Goal: Transaction & Acquisition: Purchase product/service

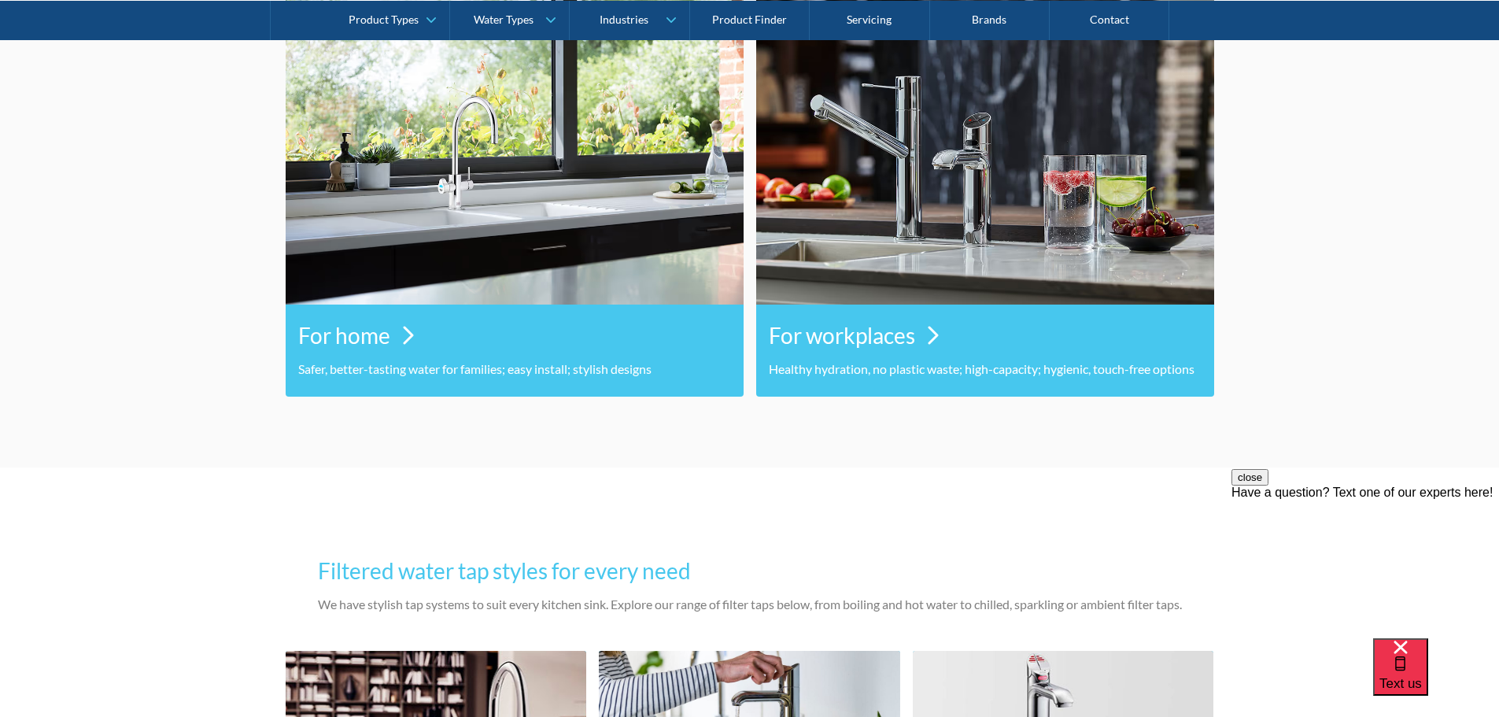
scroll to position [866, 0]
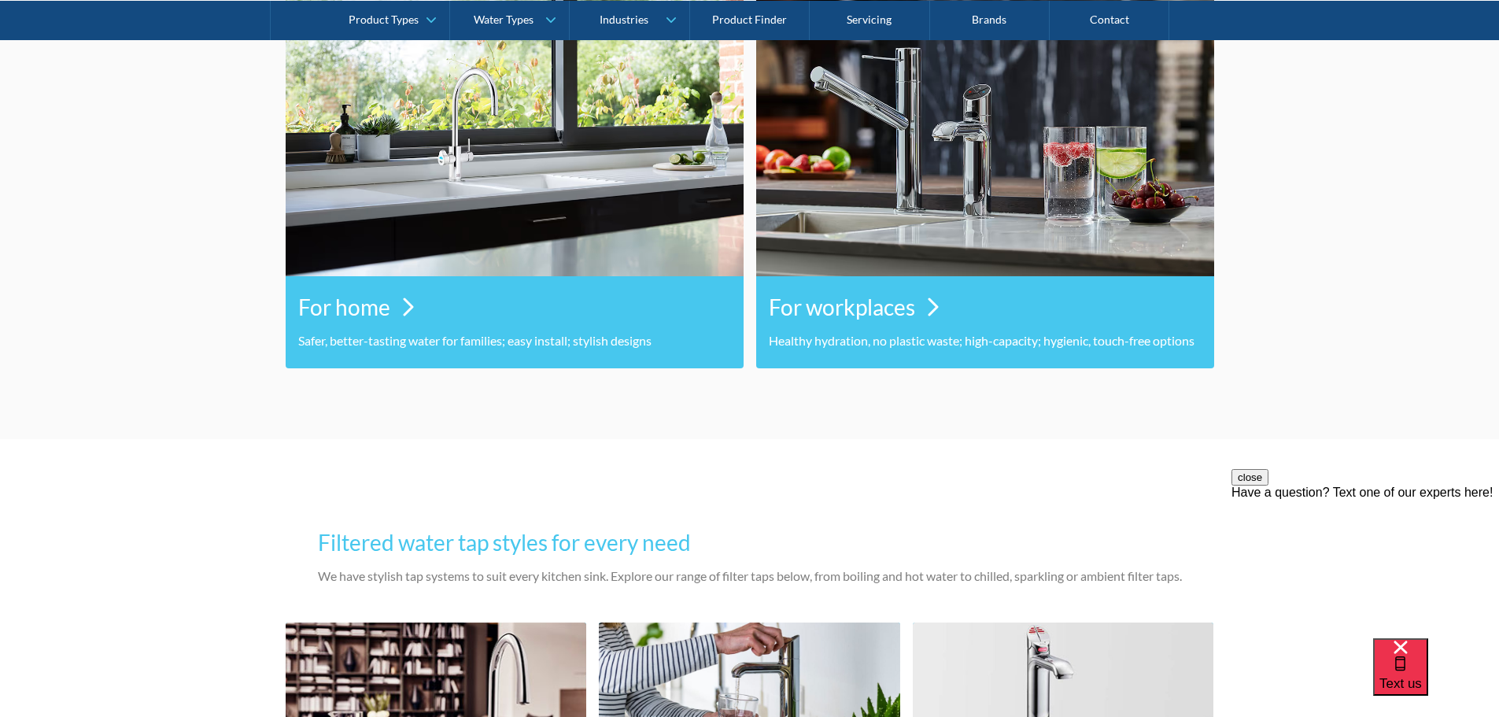
click at [350, 311] on h3 "For home" at bounding box center [344, 306] width 92 height 33
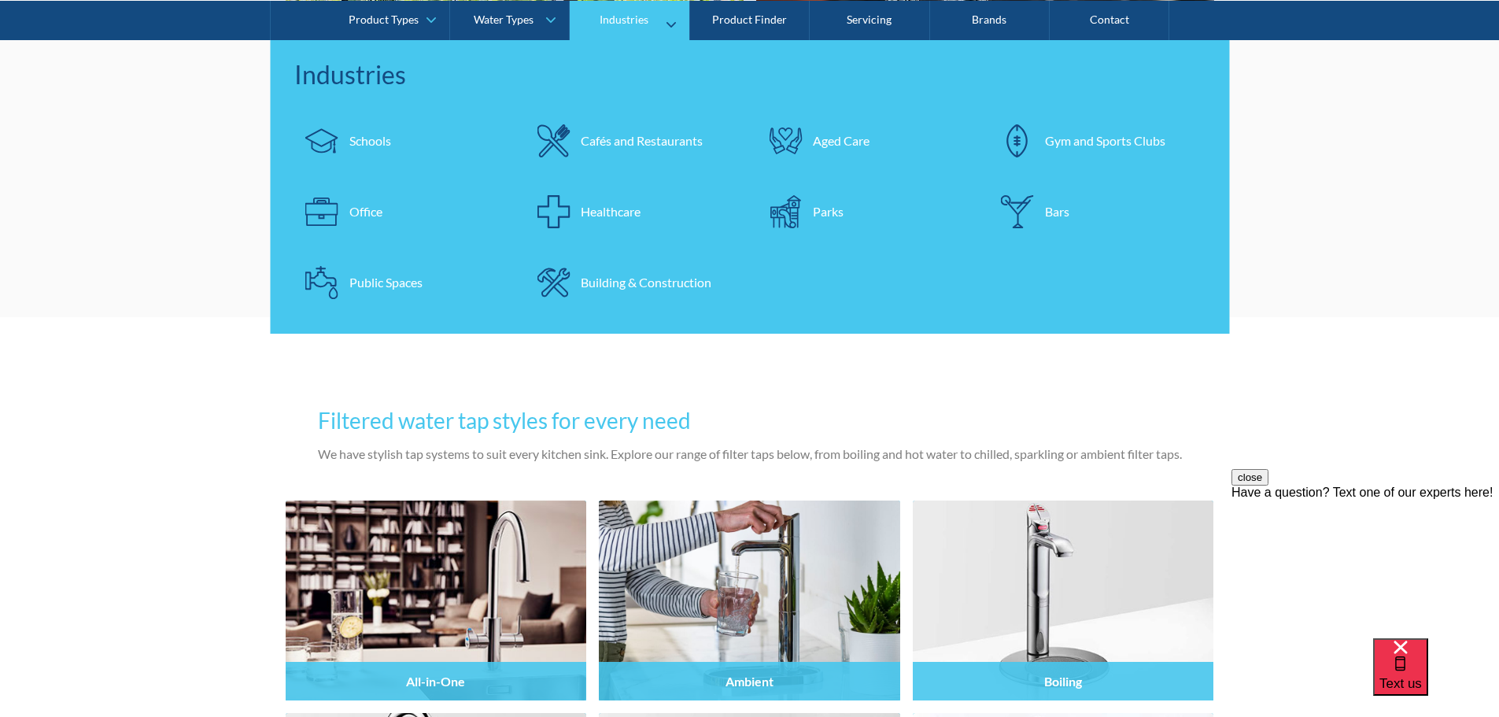
scroll to position [1102, 0]
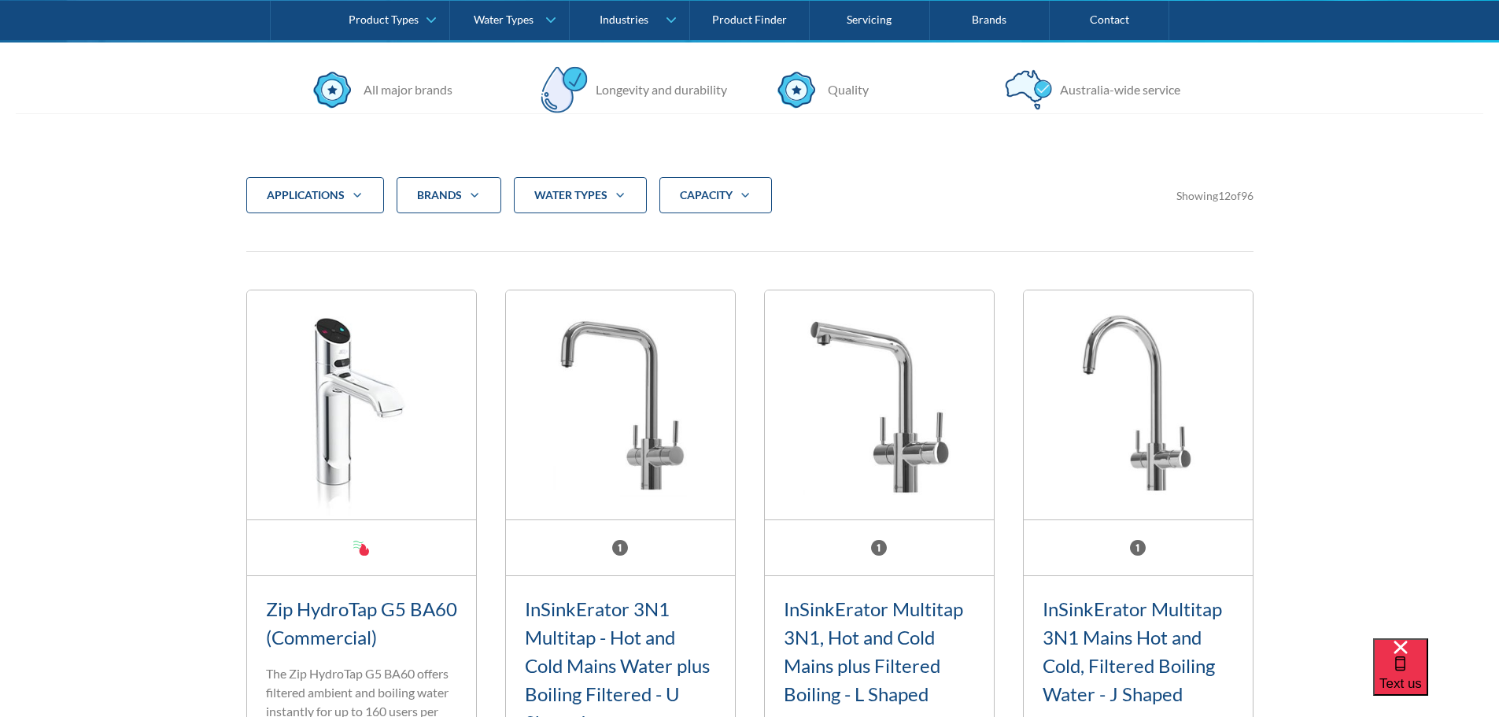
scroll to position [472, 0]
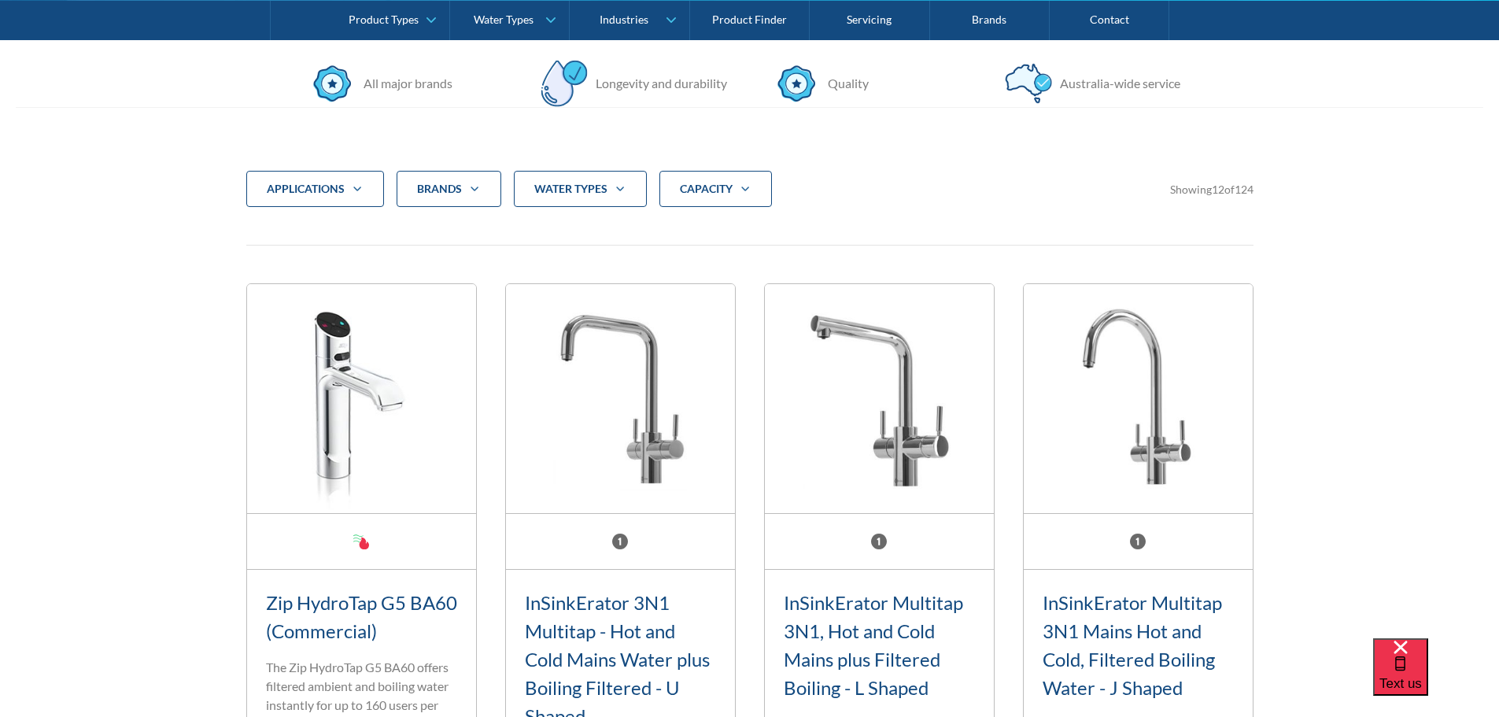
click at [434, 189] on div "Brands" at bounding box center [439, 189] width 45 height 16
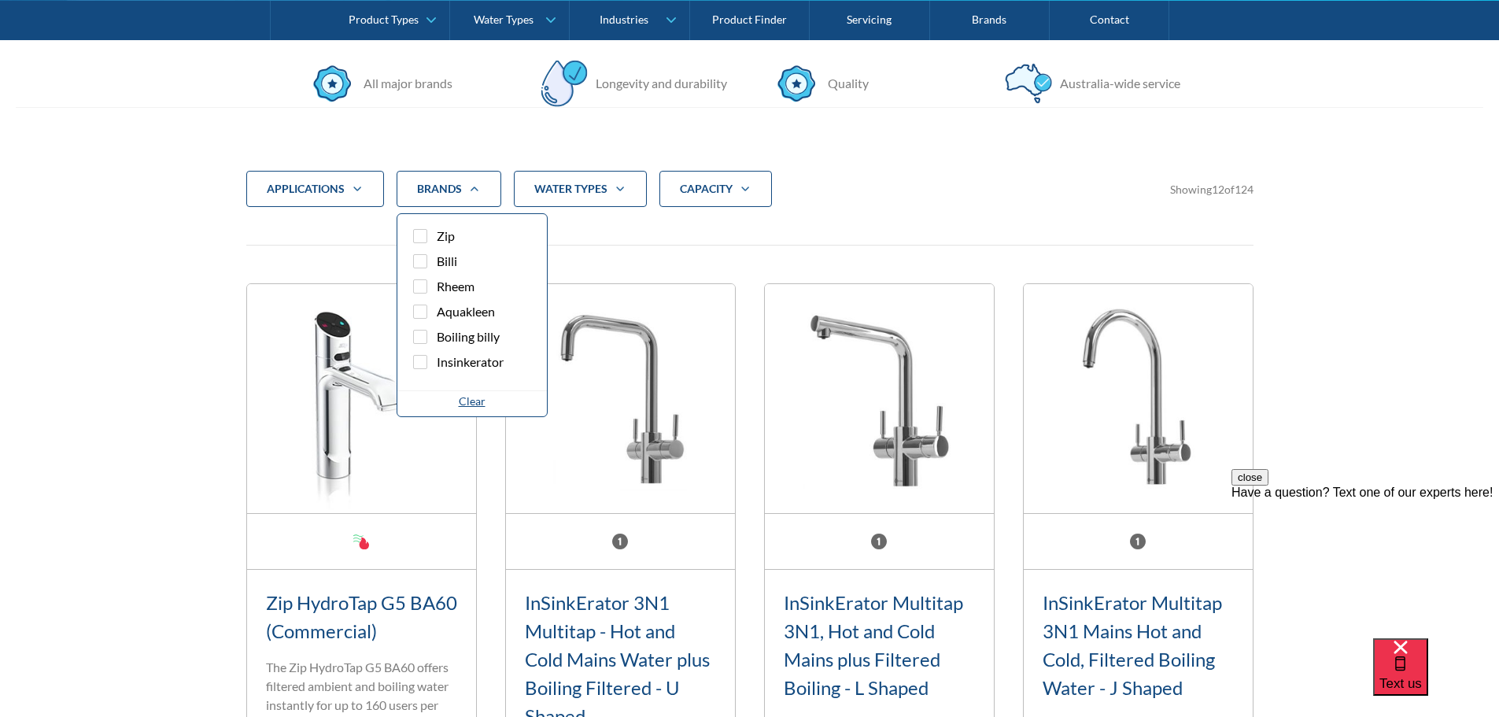
click at [274, 188] on div "applications" at bounding box center [306, 189] width 78 height 16
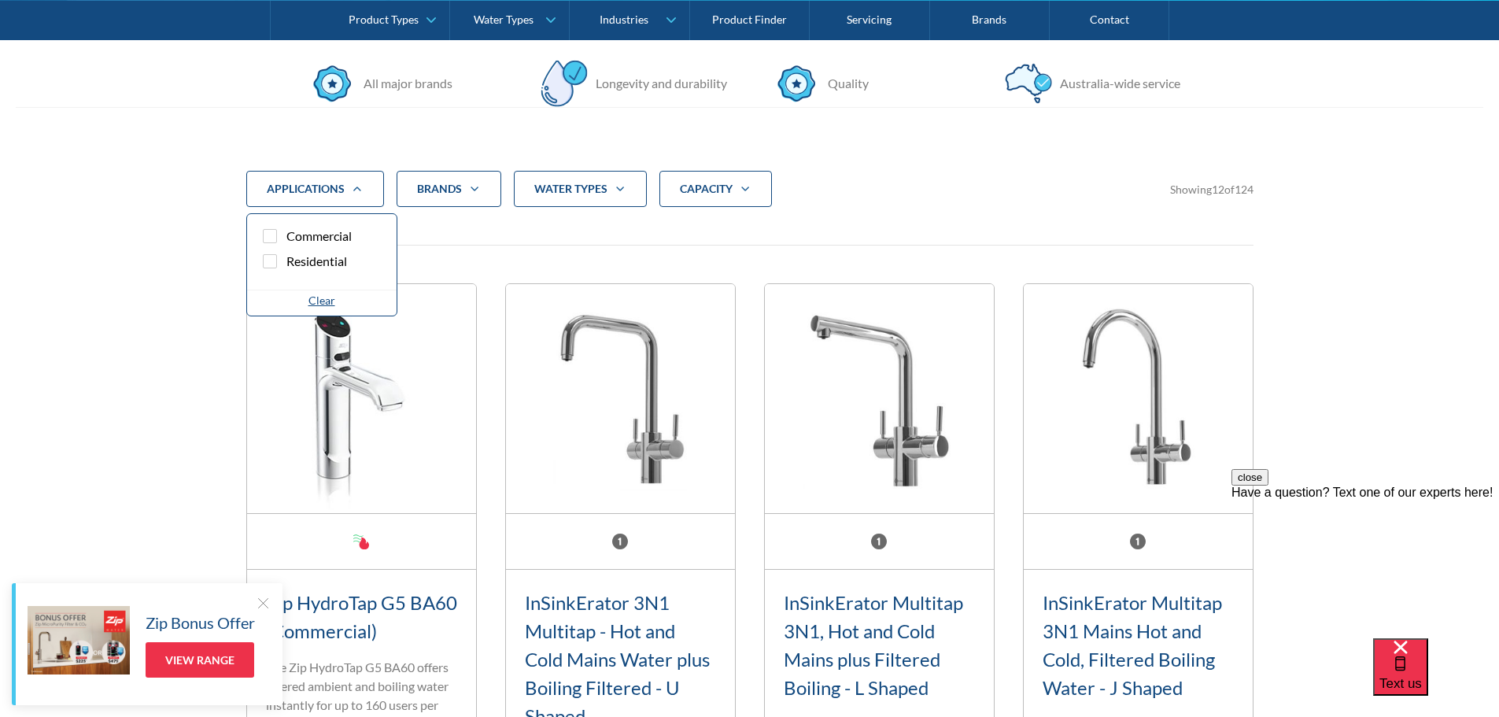
click at [274, 257] on div "Filter 5" at bounding box center [270, 261] width 14 height 14
click at [279, 257] on input "Residential" at bounding box center [284, 257] width 10 height 10
checkbox input "true"
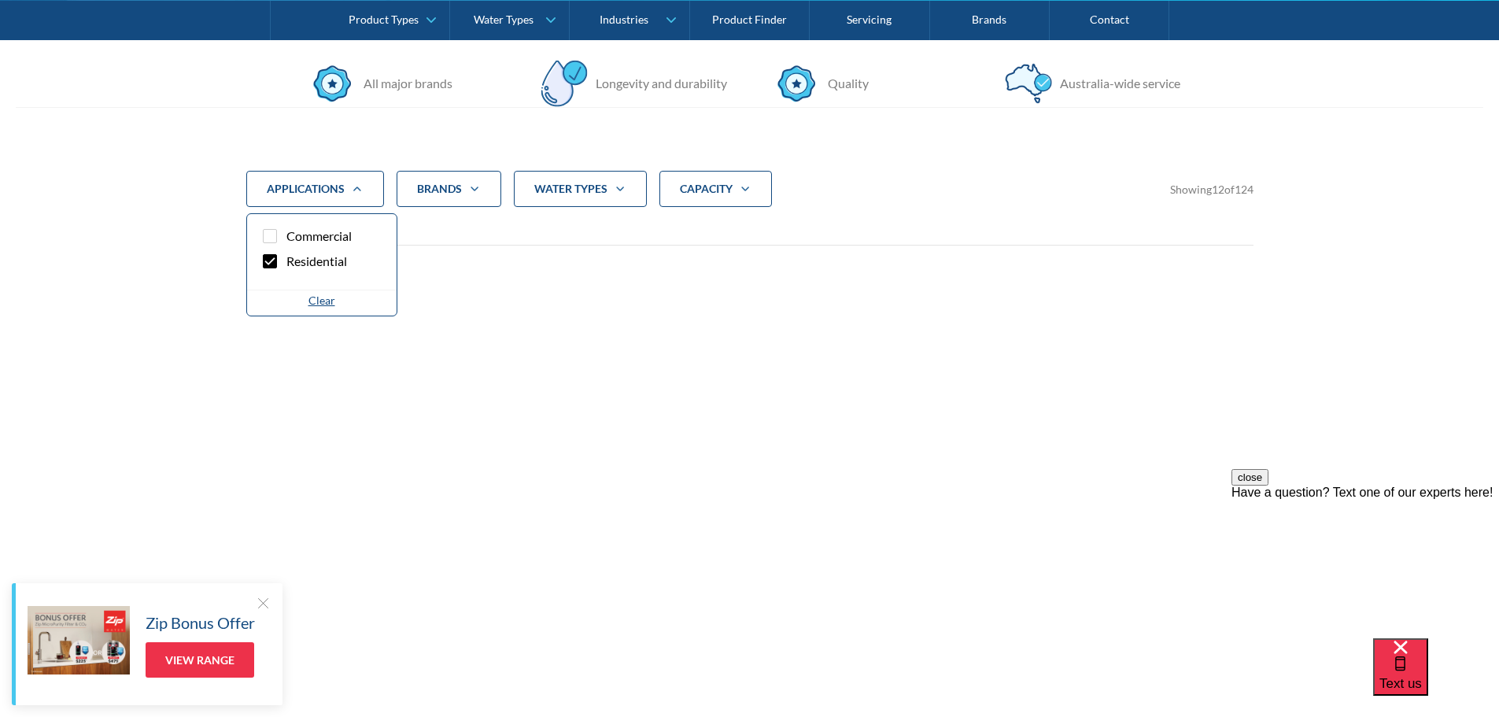
scroll to position [579, 0]
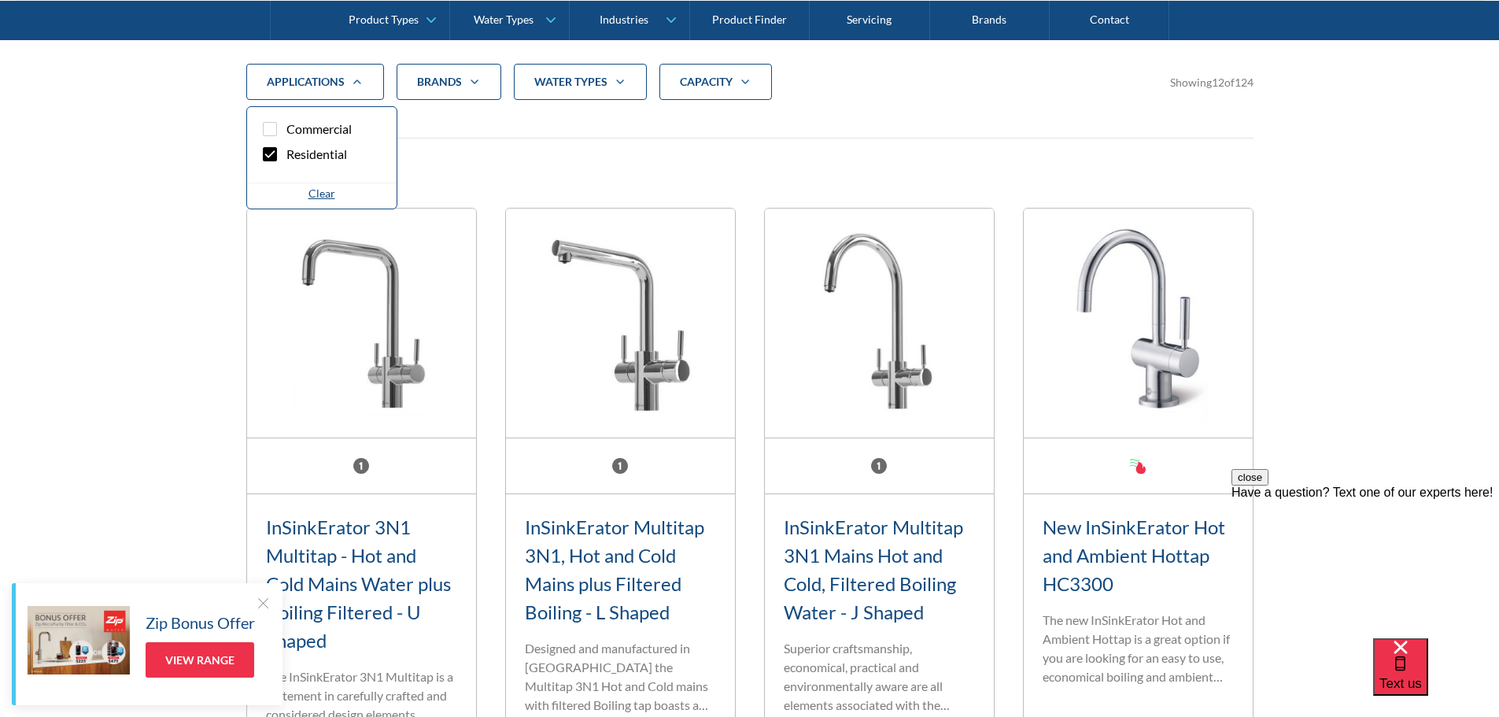
click at [588, 82] on strong "water Types" at bounding box center [570, 81] width 73 height 13
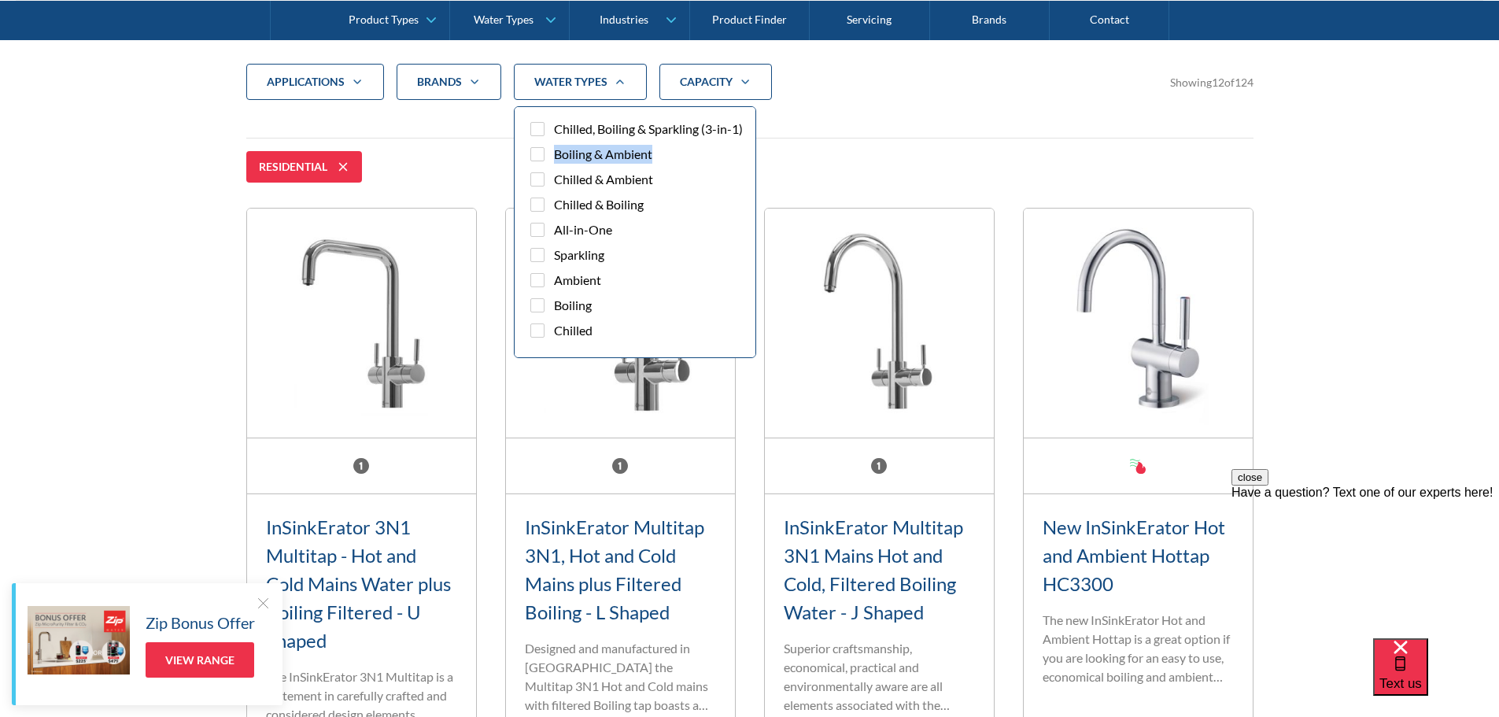
drag, startPoint x: 541, startPoint y: 198, endPoint x: 542, endPoint y: 169, distance: 29.1
click at [542, 169] on div "Chilled, Boiling & Sparkling (3-in-1) Boiling & Ambient Chilled & Ambient Chill…" at bounding box center [635, 233] width 216 height 227
click at [534, 161] on div "Filter 5" at bounding box center [537, 154] width 14 height 14
click at [546, 155] on input "Boiling & Ambient" at bounding box center [551, 150] width 10 height 10
checkbox input "true"
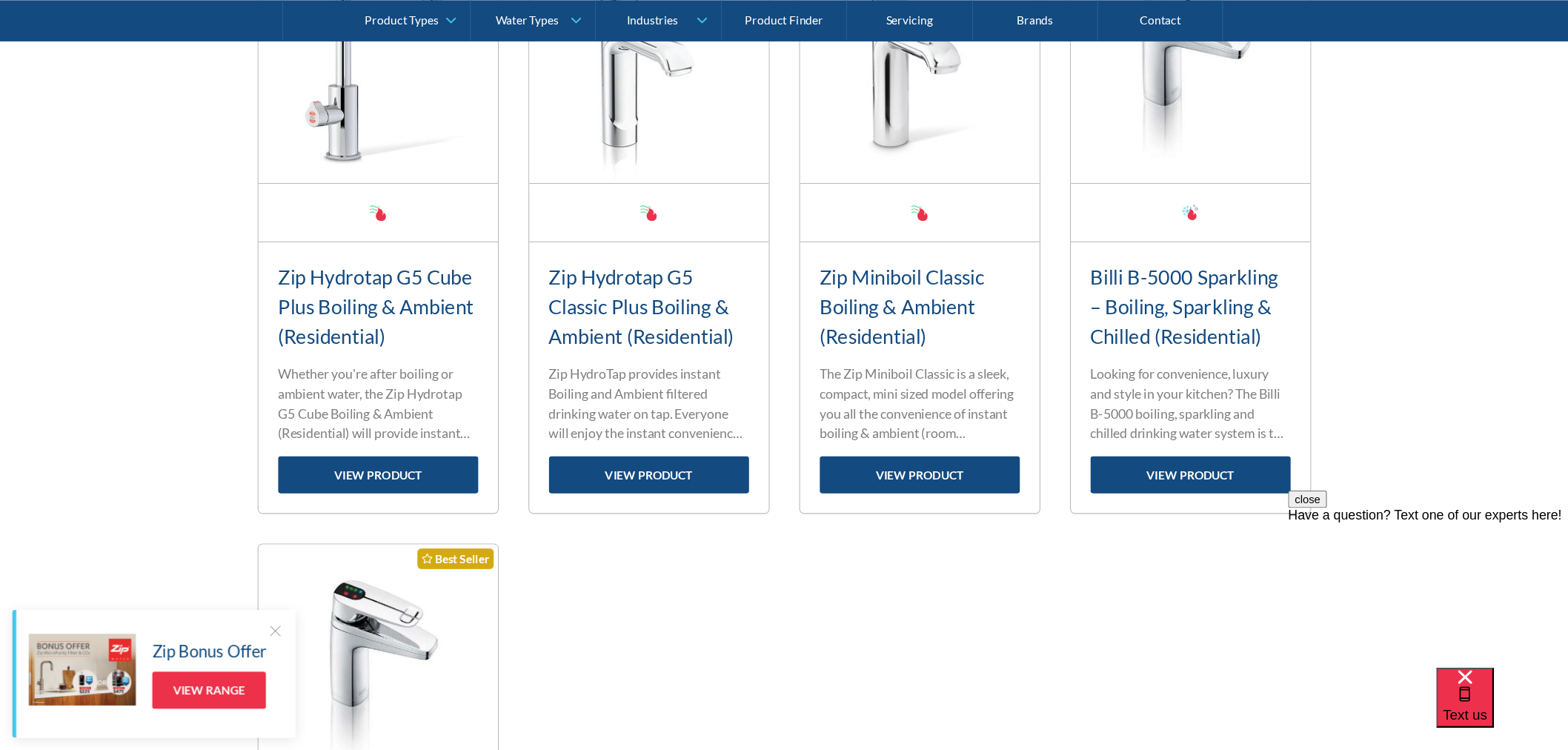
scroll to position [1361, 0]
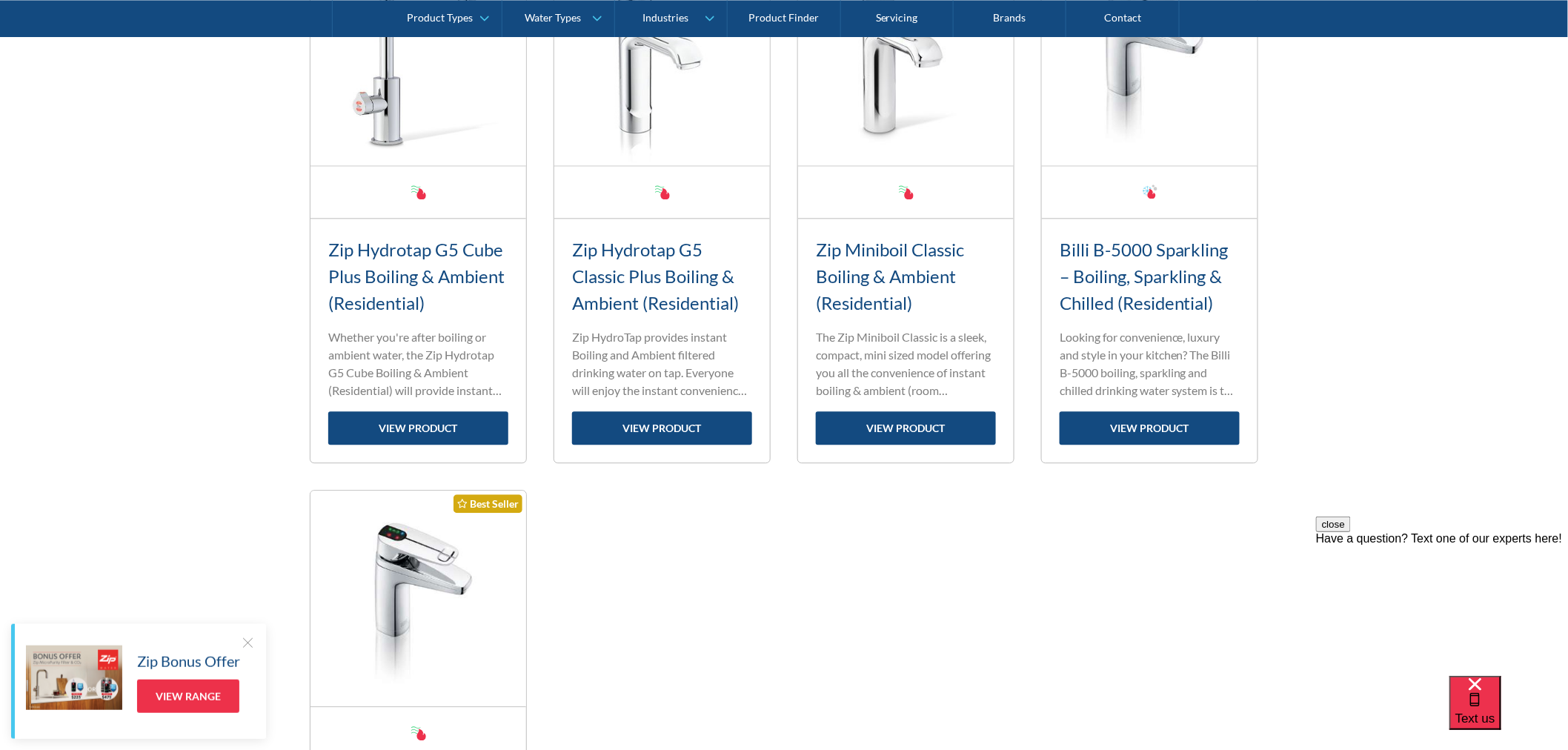
click at [910, 479] on div "Fits Most Brands New Product Best Seller New InSinkErator Hot and Ambient Hotta…" at bounding box center [784, 179] width 948 height 1597
click at [906, 426] on link "view product" at bounding box center [905, 428] width 180 height 33
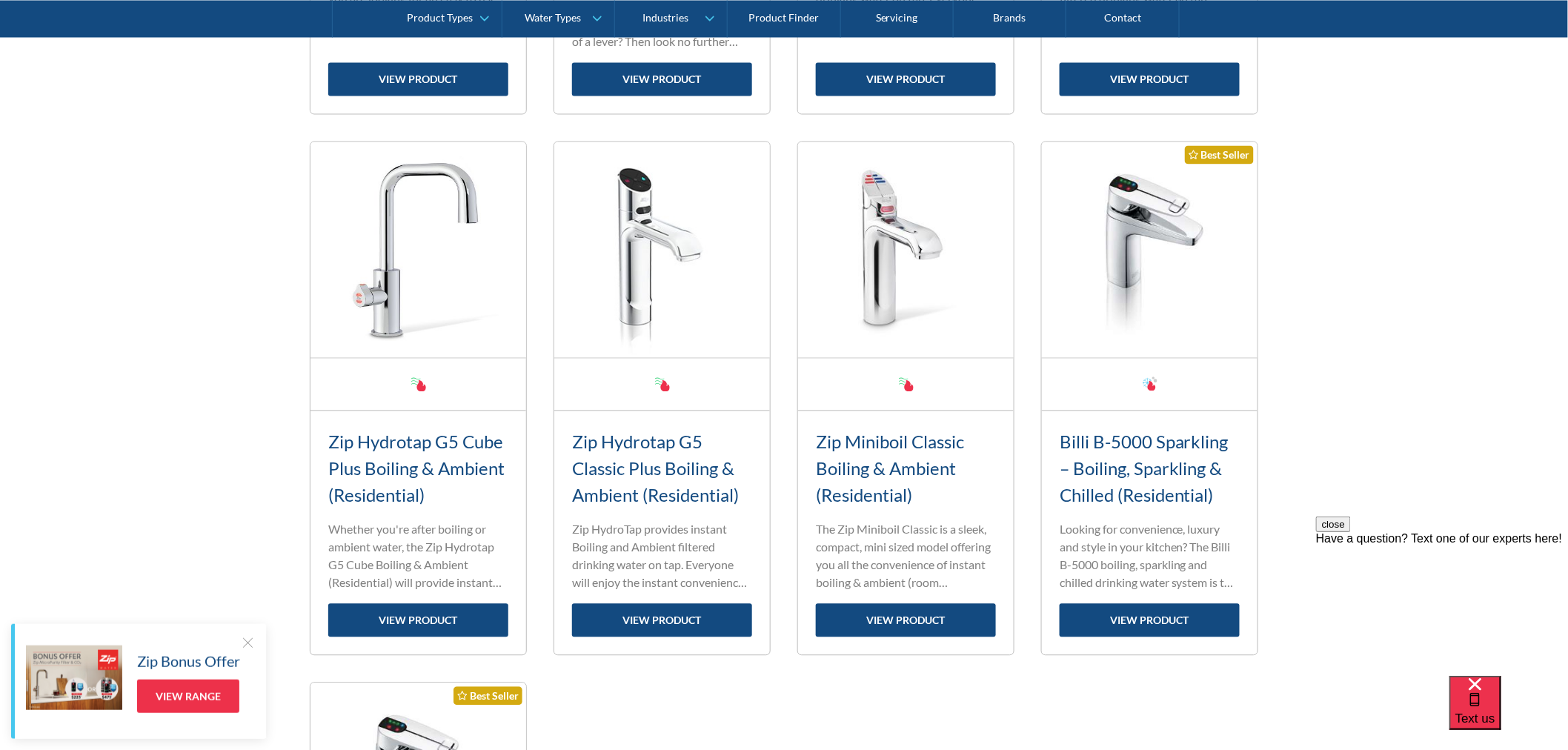
scroll to position [1196, 0]
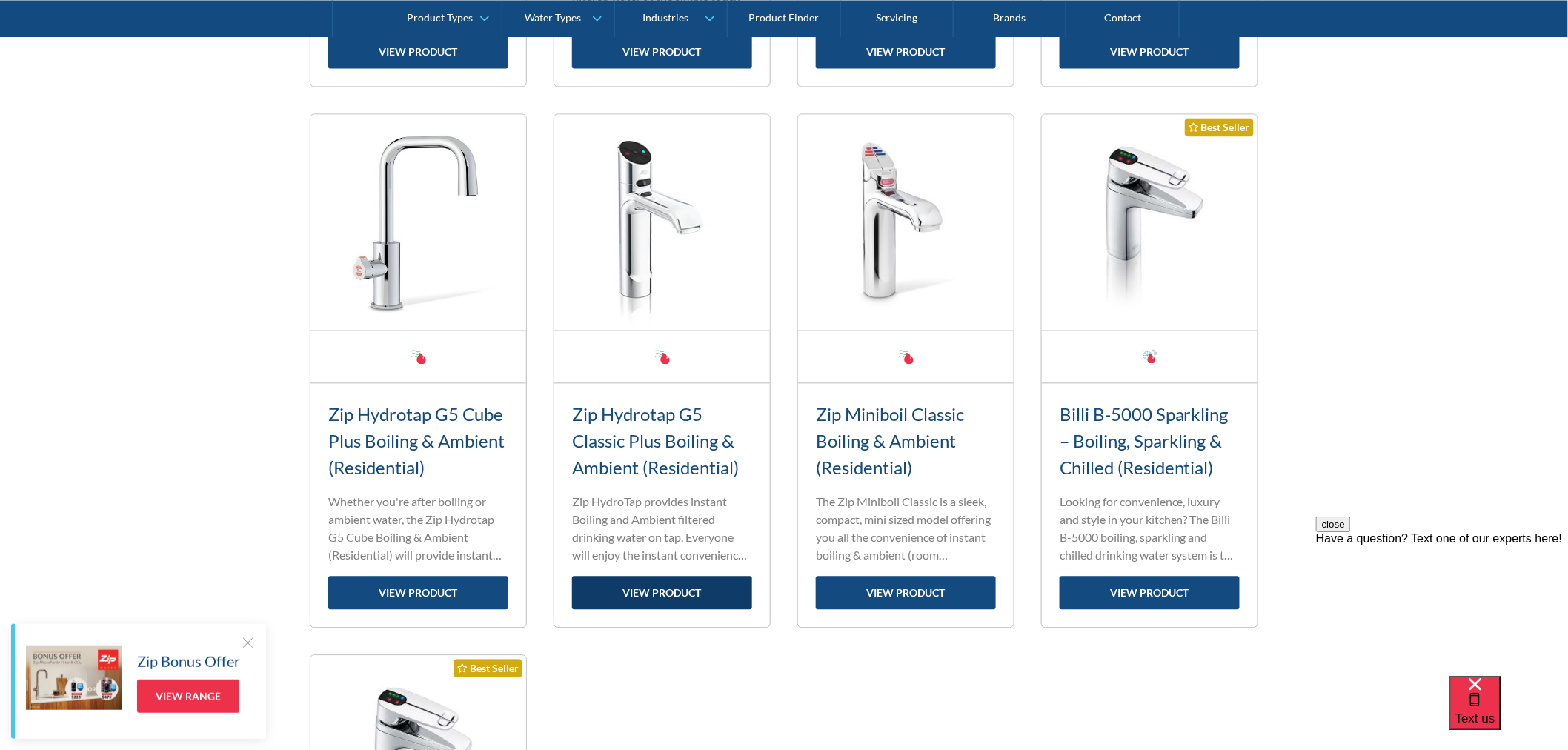
click at [675, 579] on link "view product" at bounding box center [662, 592] width 180 height 33
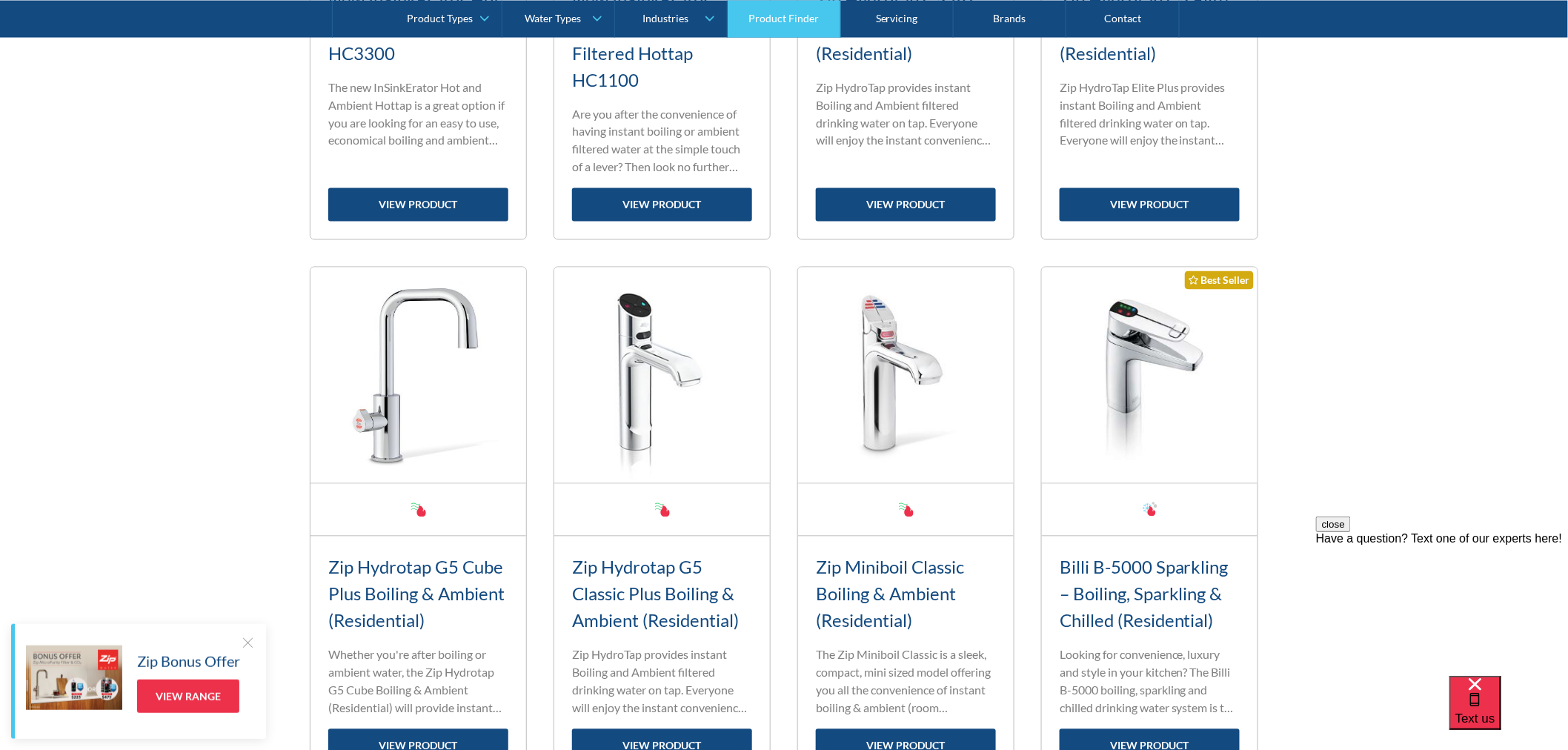
scroll to position [949, 0]
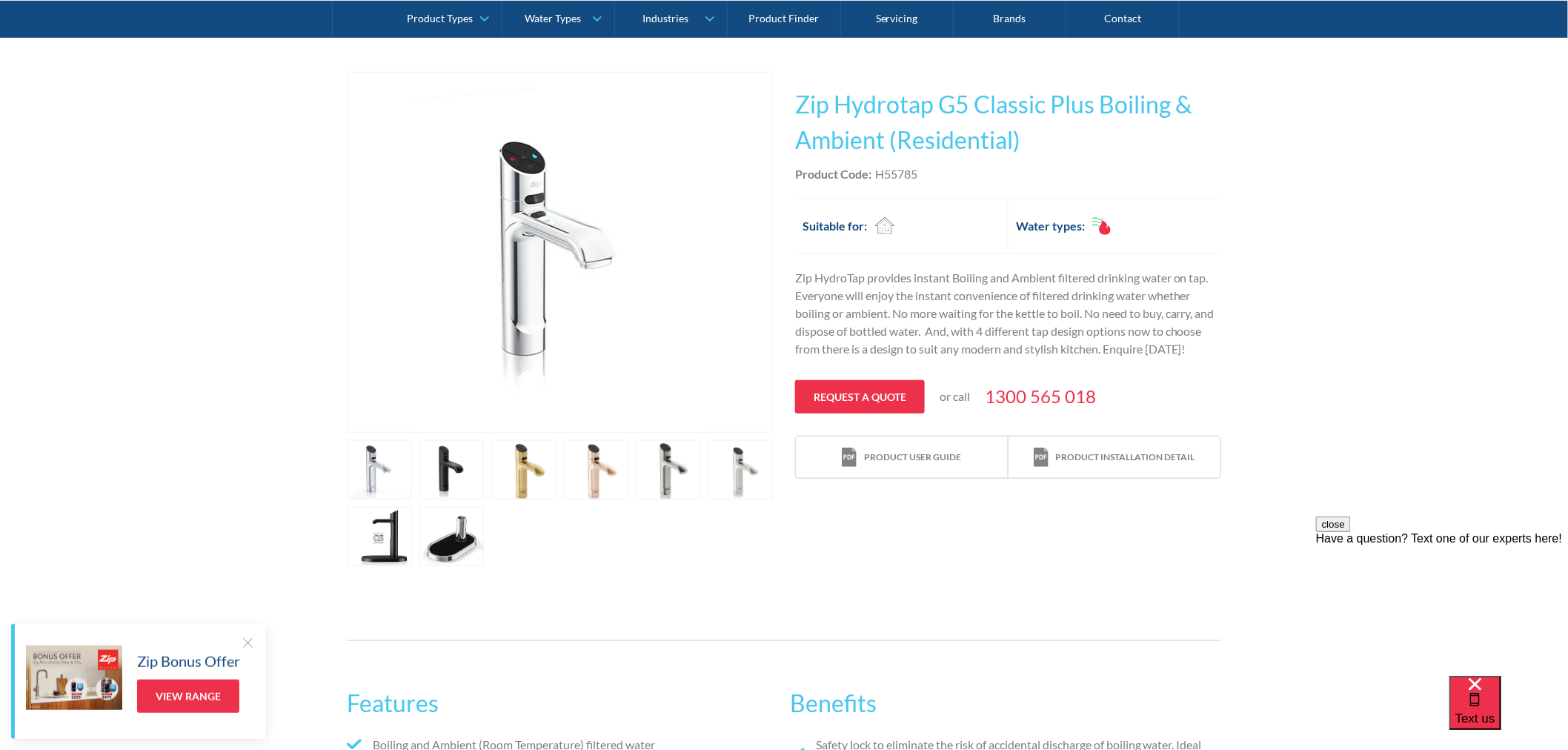
scroll to position [165, 0]
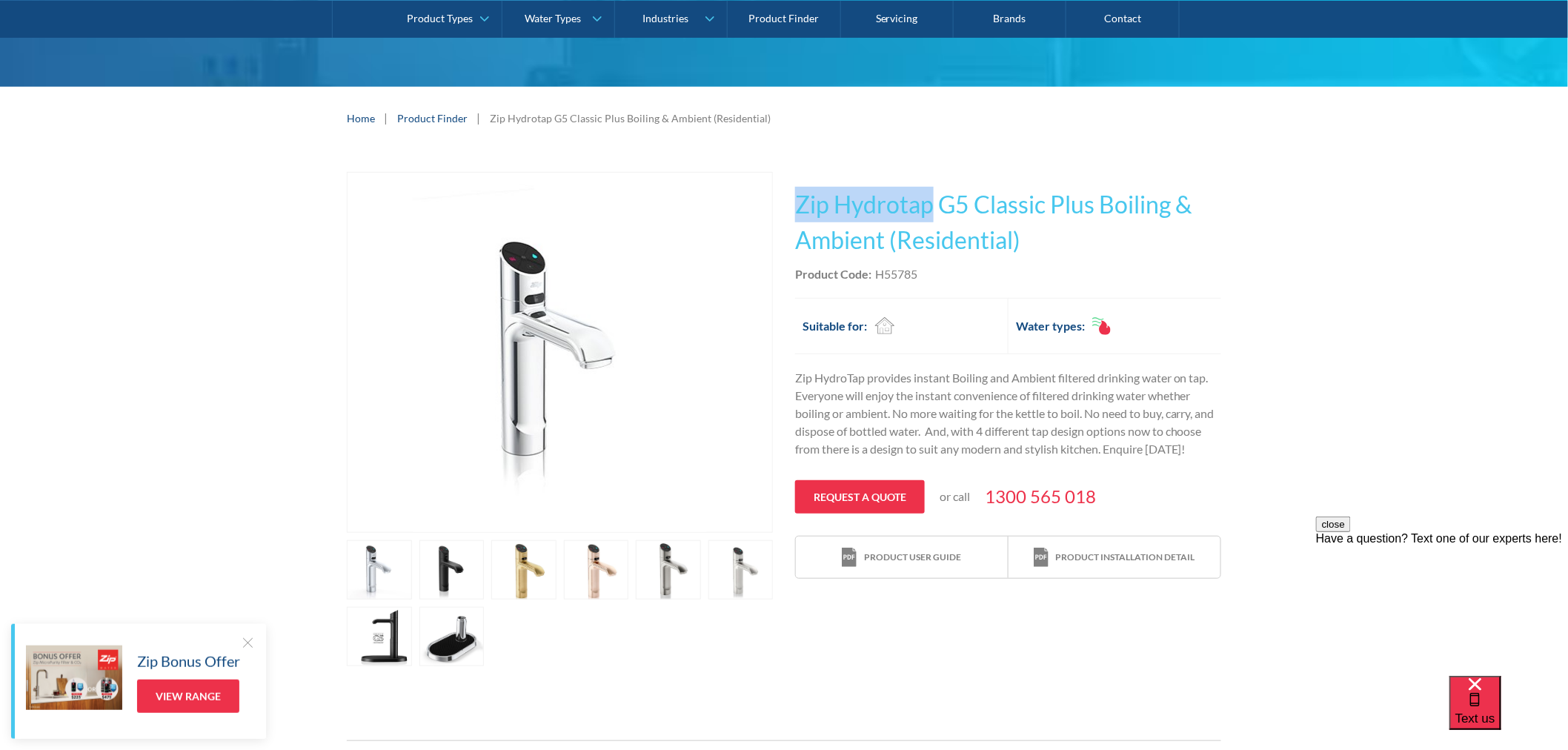
drag, startPoint x: 796, startPoint y: 206, endPoint x: 934, endPoint y: 204, distance: 138.0
click at [934, 204] on h1 "Zip Hydrotap G5 Classic Plus Boiling & Ambient (Residential)" at bounding box center [1008, 222] width 427 height 72
click at [802, 210] on h1 "Zip Hydrotap G5 Classic Plus Boiling & Ambient (Residential)" at bounding box center [1008, 222] width 427 height 72
click at [964, 241] on h1 "Zip Hydrotap G5 Classic Plus Boiling & Ambient (Residential)" at bounding box center [1008, 222] width 427 height 72
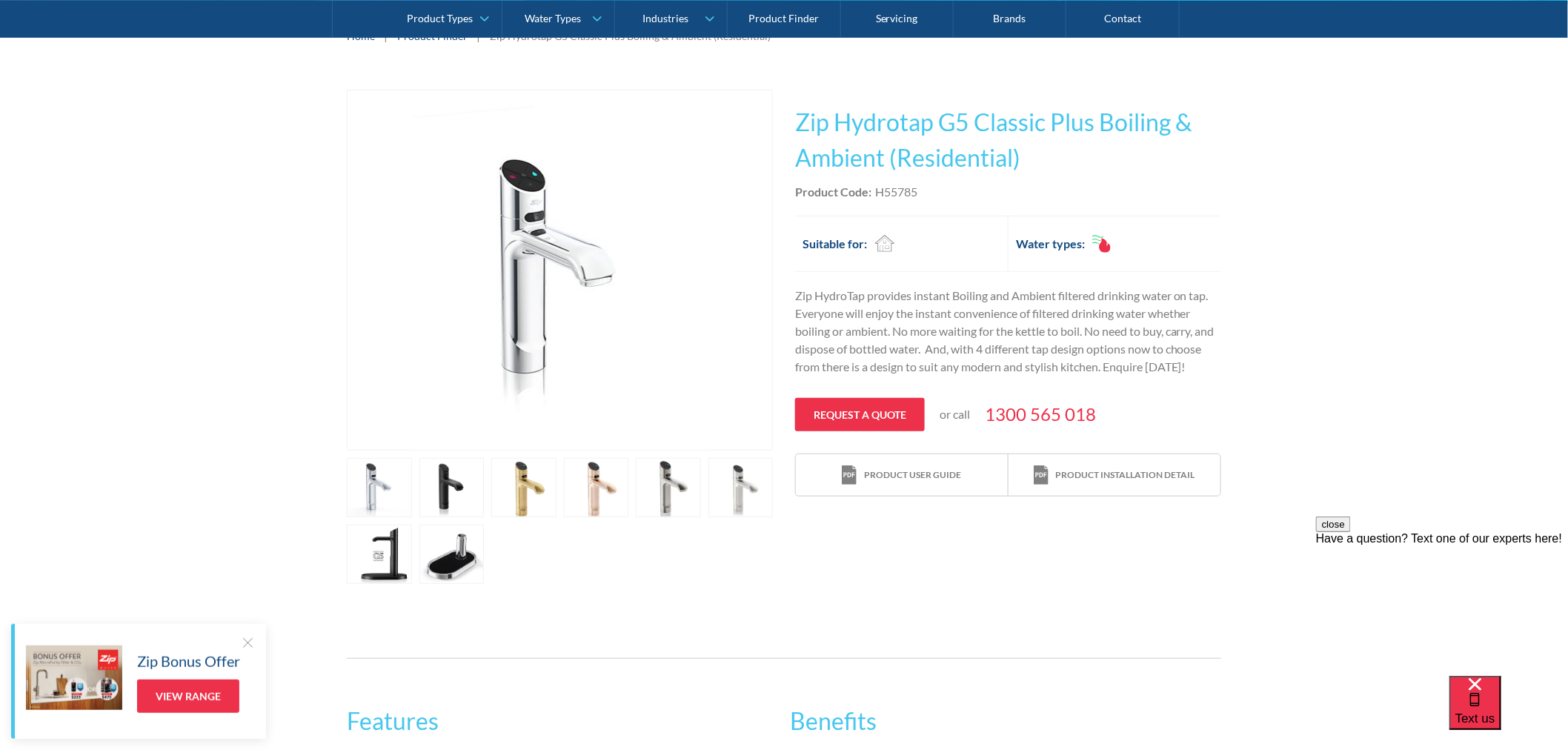
click at [945, 344] on p "Zip HydroTap provides instant Boiling and Ambient filtered drinking water on ta…" at bounding box center [1008, 332] width 427 height 89
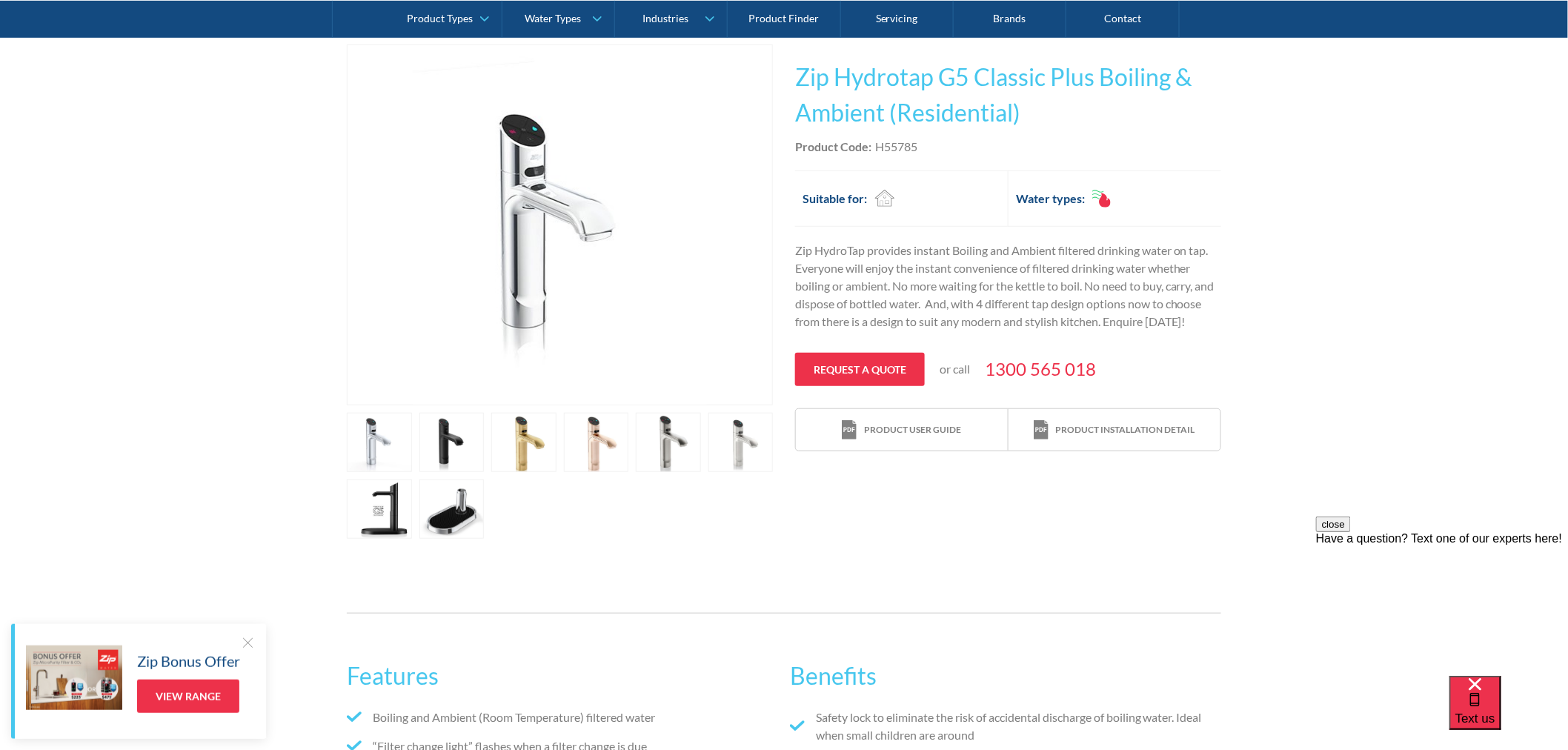
scroll to position [329, 0]
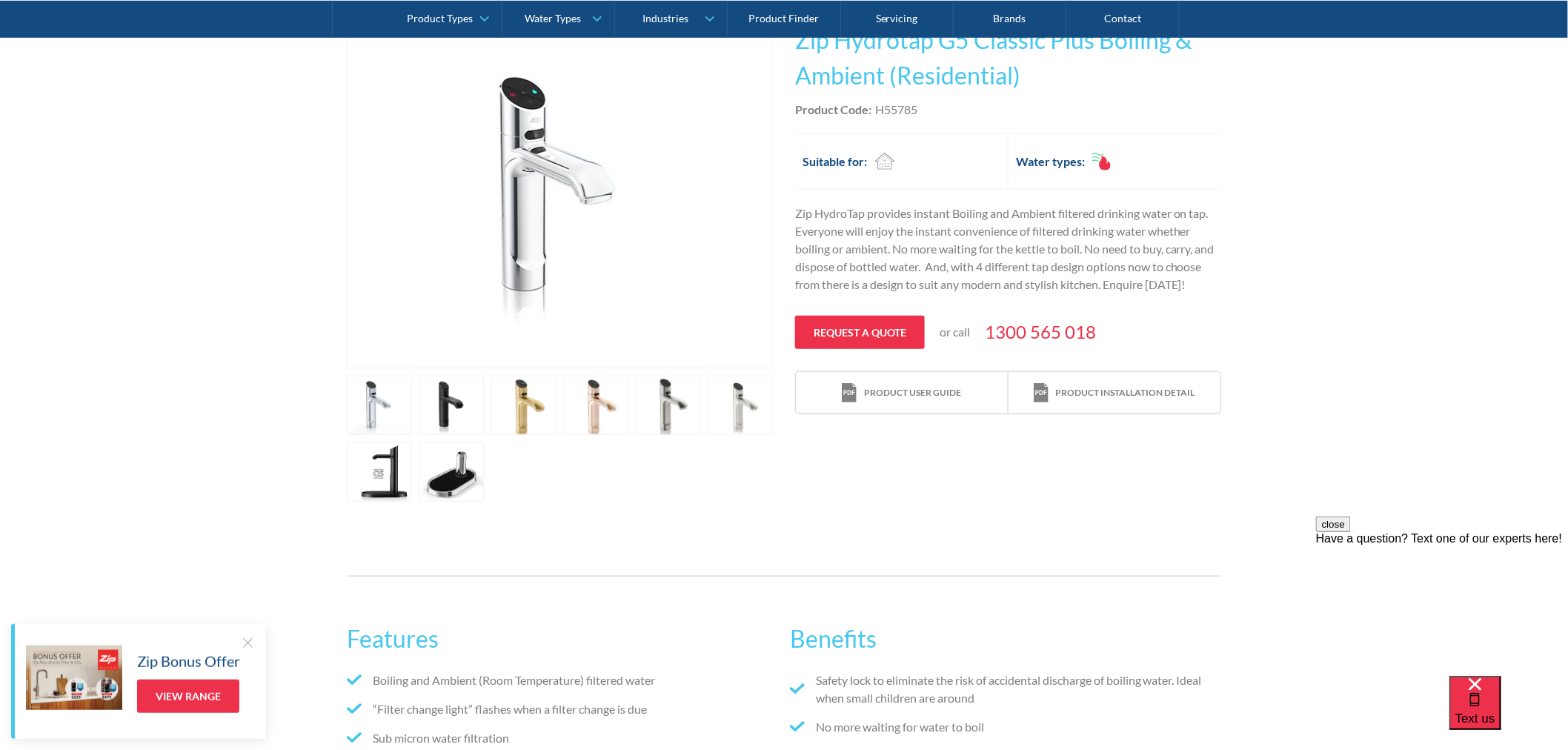
click at [795, 205] on div "Play video Fits Most Brands Best Seller No items found. This tap design is incl…" at bounding box center [784, 254] width 875 height 495
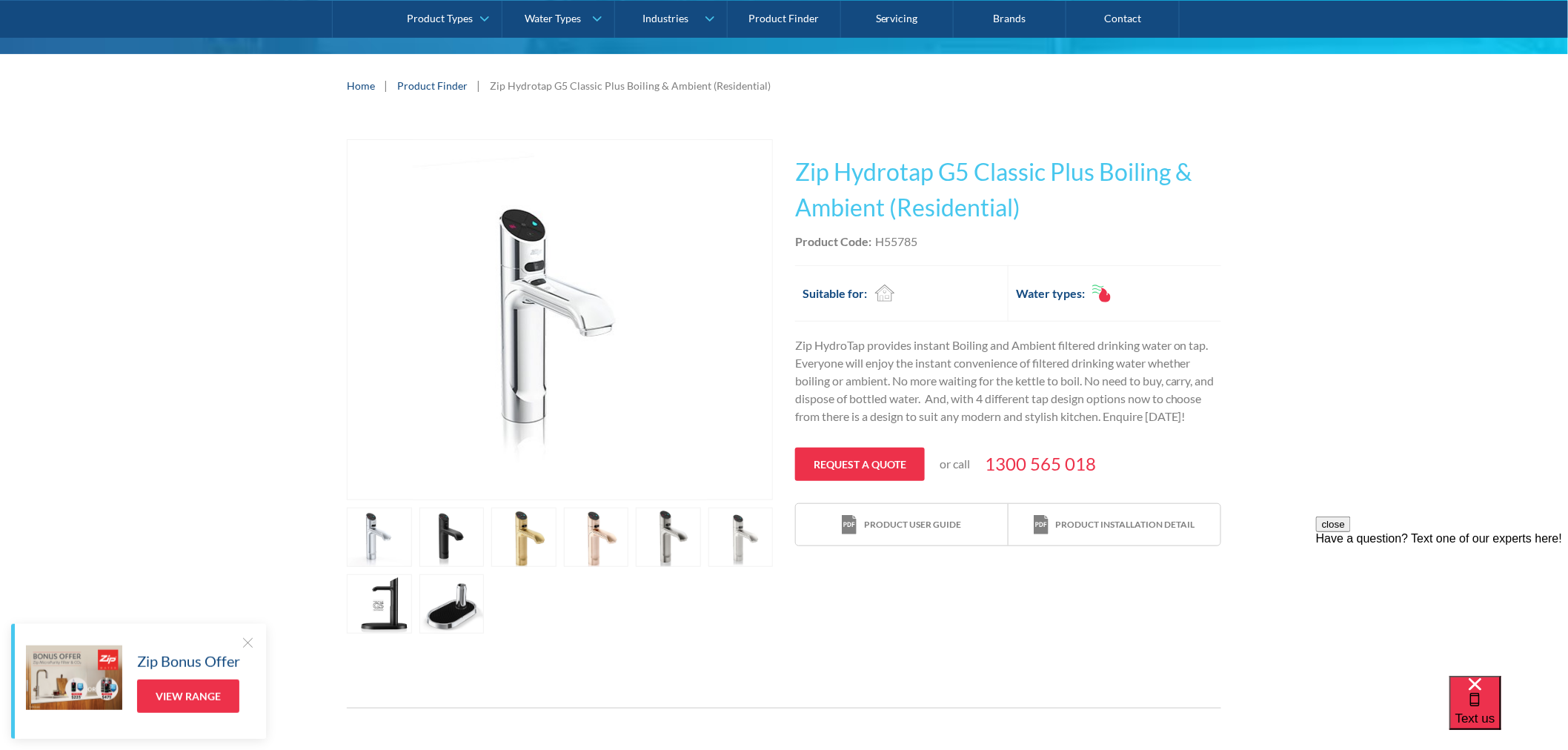
scroll to position [165, 0]
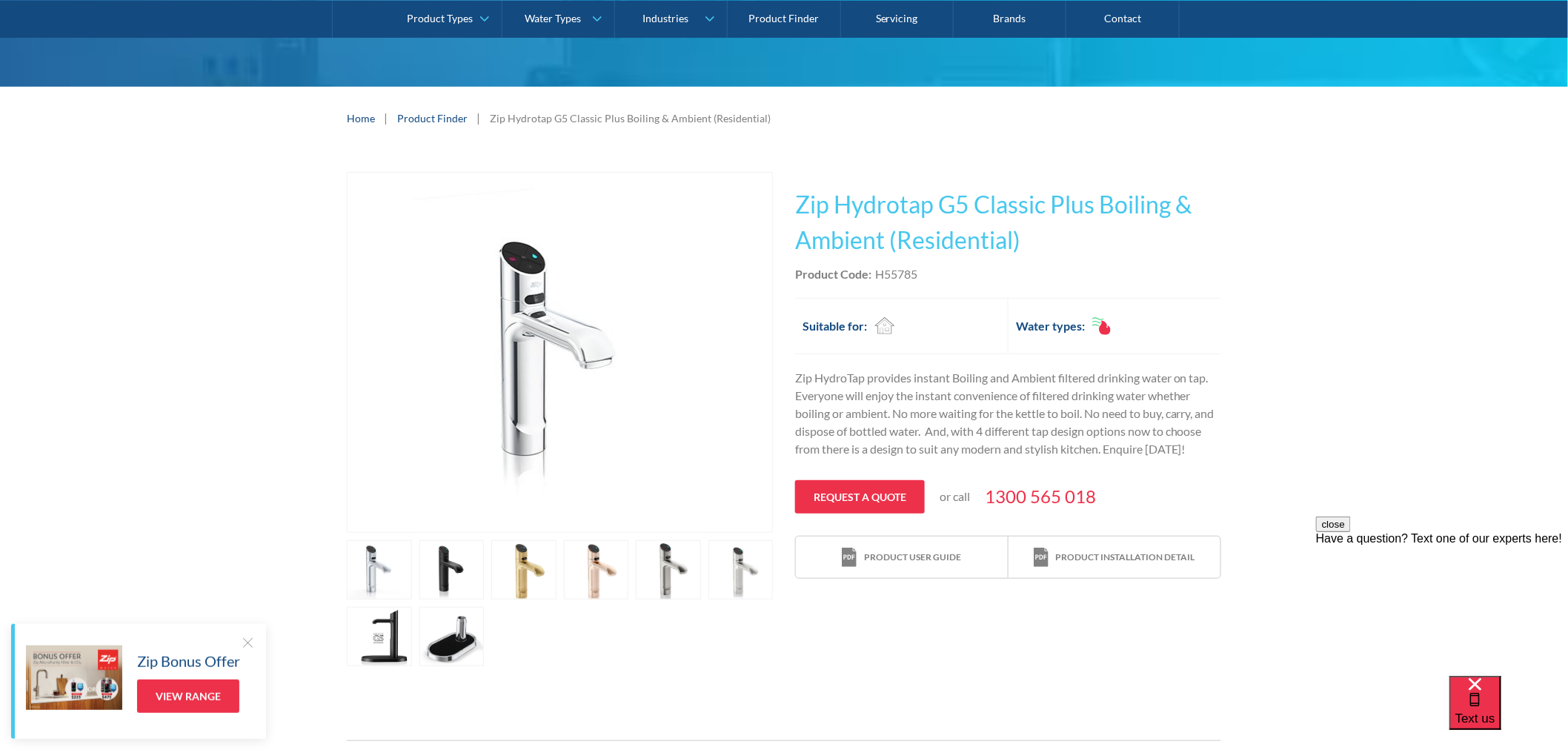
click at [1350, 531] on button "close" at bounding box center [1333, 524] width 35 height 16
click at [1396, 493] on div "Play video Fits Most Brands Best Seller No items found. This tap design is incl…" at bounding box center [784, 419] width 1568 height 539
click at [743, 579] on link "open lightbox" at bounding box center [740, 570] width 65 height 59
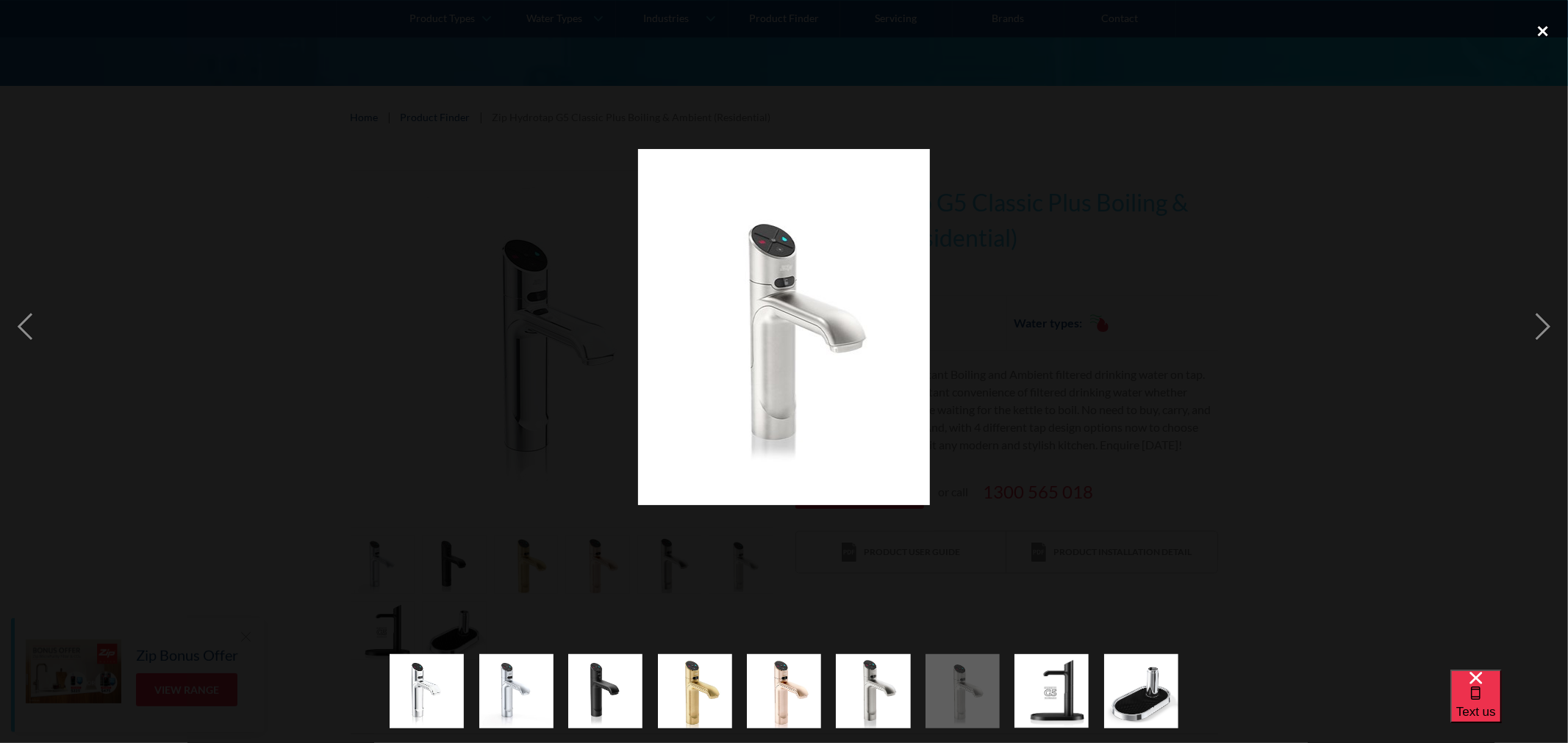
click at [1538, 27] on div "close lightbox" at bounding box center [1543, 31] width 50 height 33
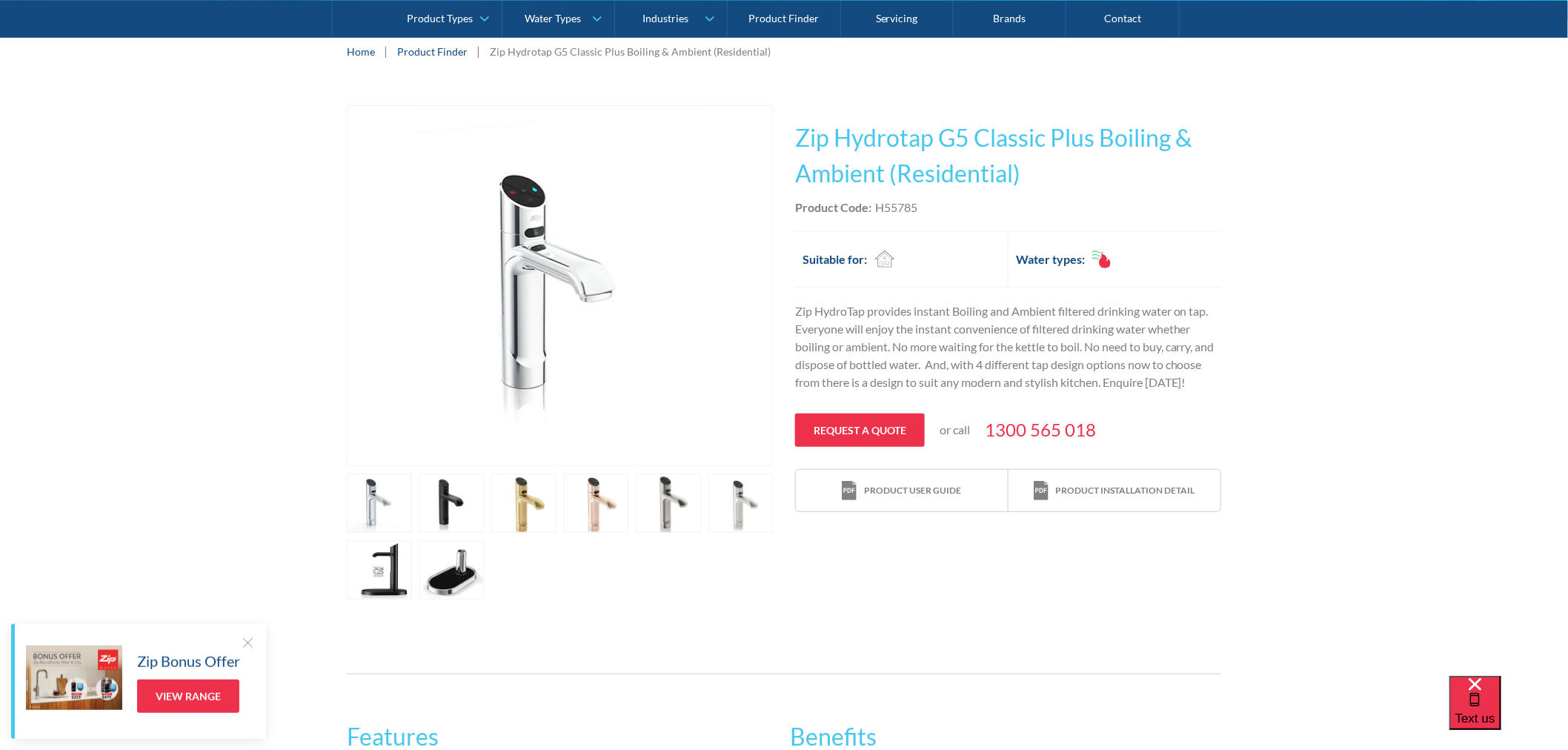
scroll to position [329, 0]
